Goal: Obtain resource: Download file/media

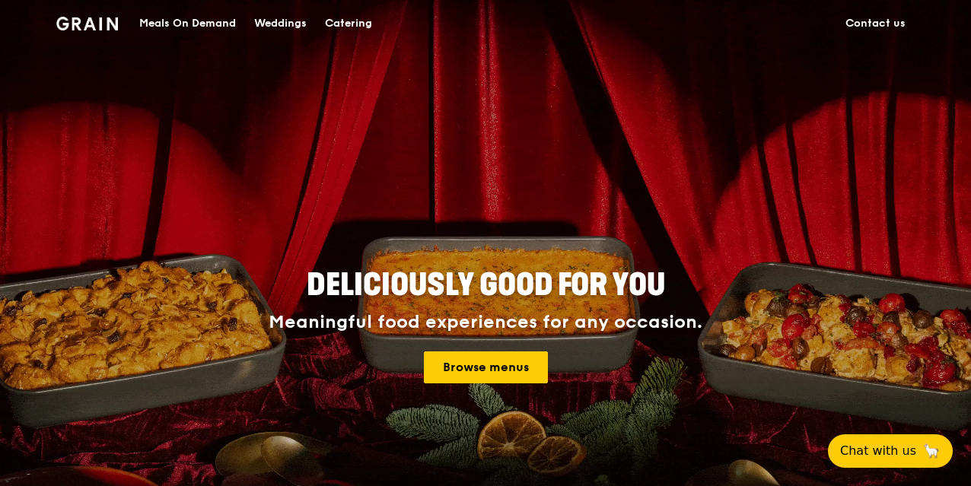
click at [205, 24] on div "Meals On Demand" at bounding box center [187, 24] width 97 height 46
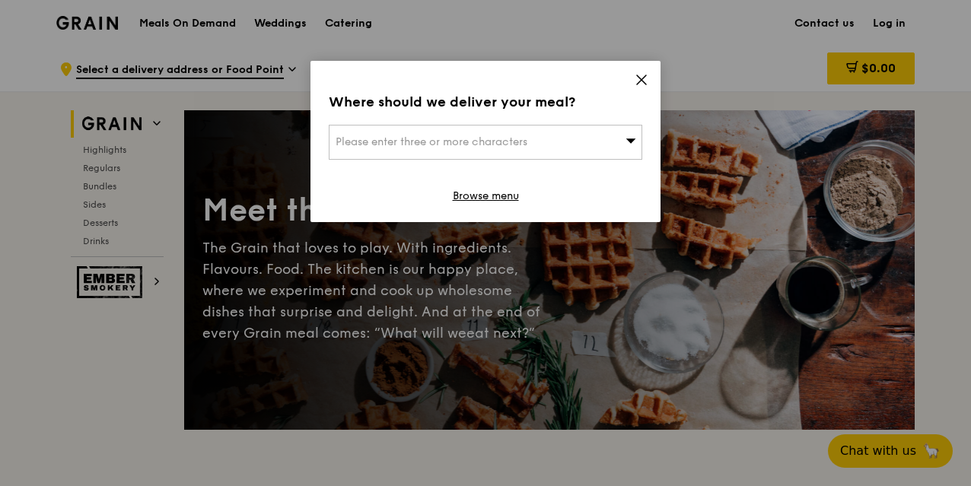
click at [644, 79] on icon at bounding box center [642, 80] width 14 height 14
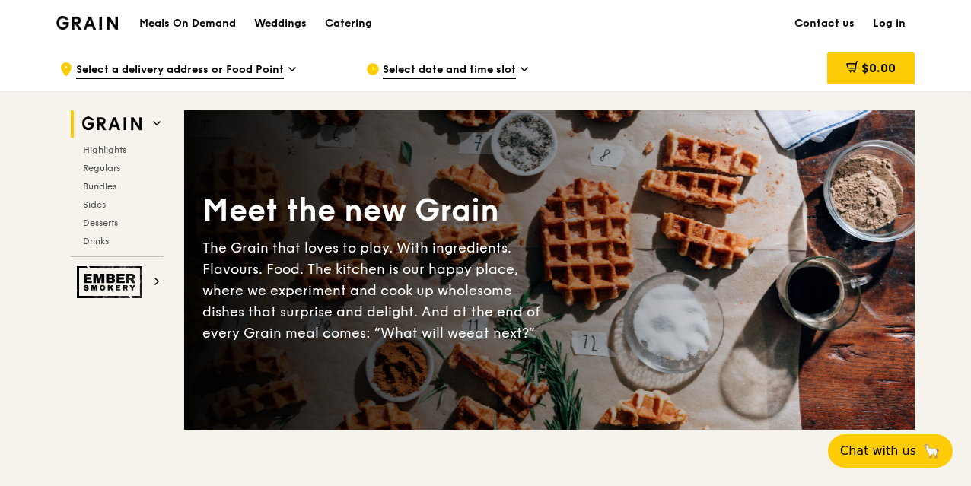
drag, startPoint x: 260, startPoint y: 19, endPoint x: 271, endPoint y: 20, distance: 10.7
click at [271, 19] on div "Weddings" at bounding box center [280, 24] width 53 height 46
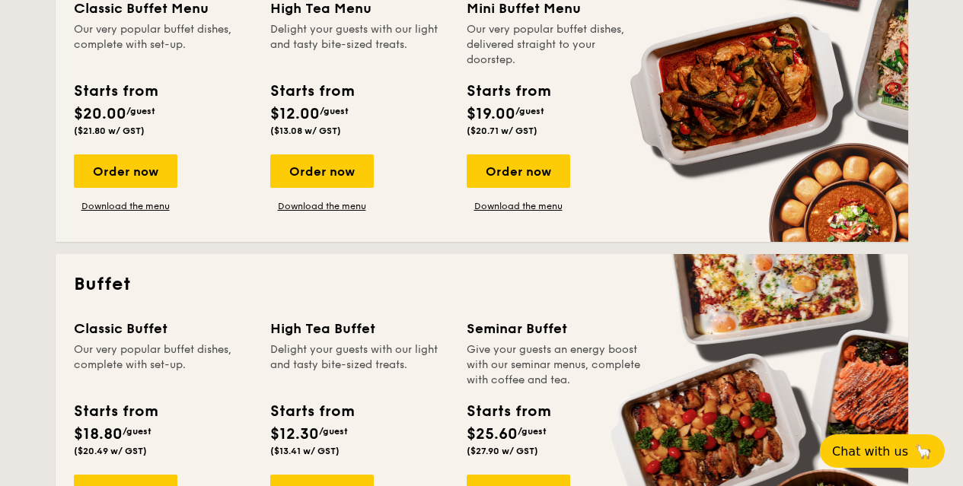
scroll to position [457, 0]
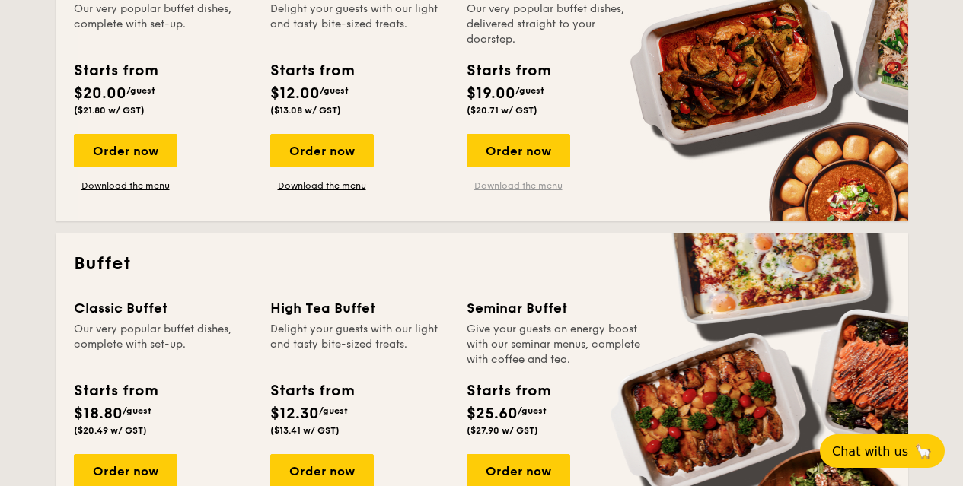
click at [527, 186] on link "Download the menu" at bounding box center [519, 186] width 104 height 12
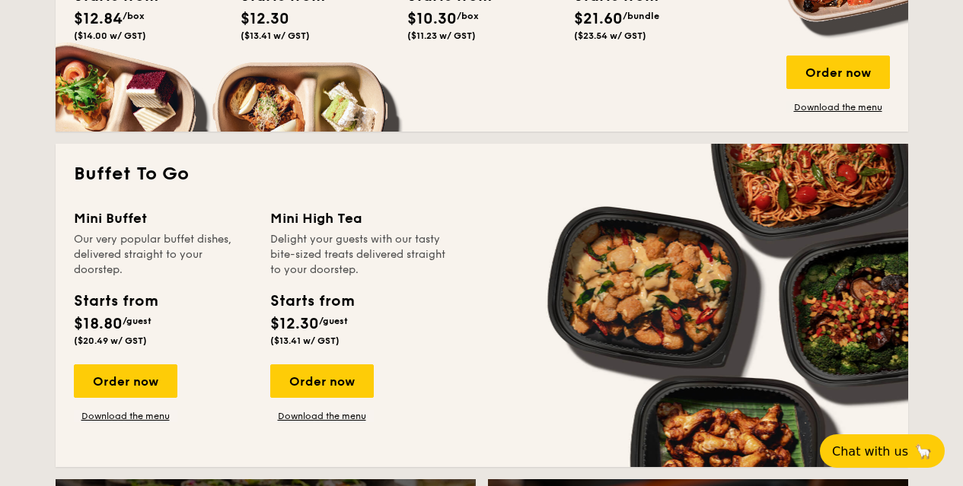
scroll to position [1370, 0]
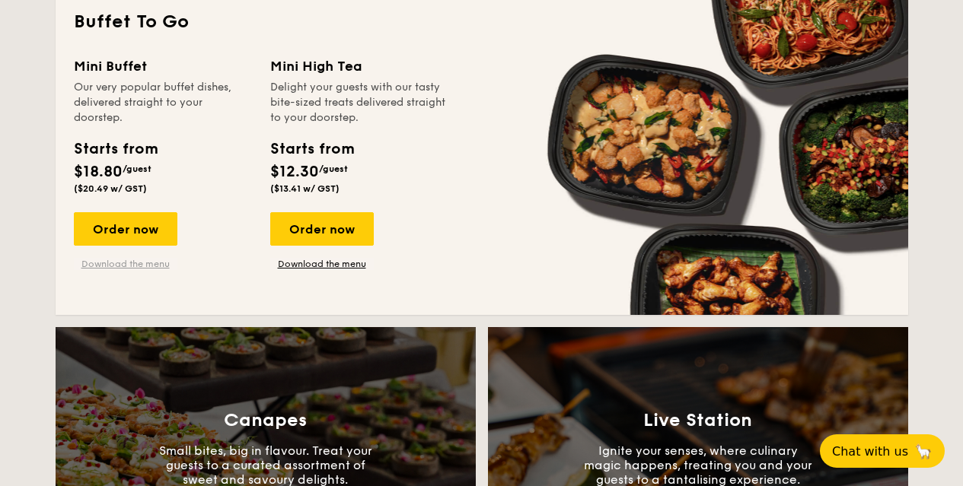
click at [139, 263] on link "Download the menu" at bounding box center [126, 264] width 104 height 12
